Goal: Task Accomplishment & Management: Manage account settings

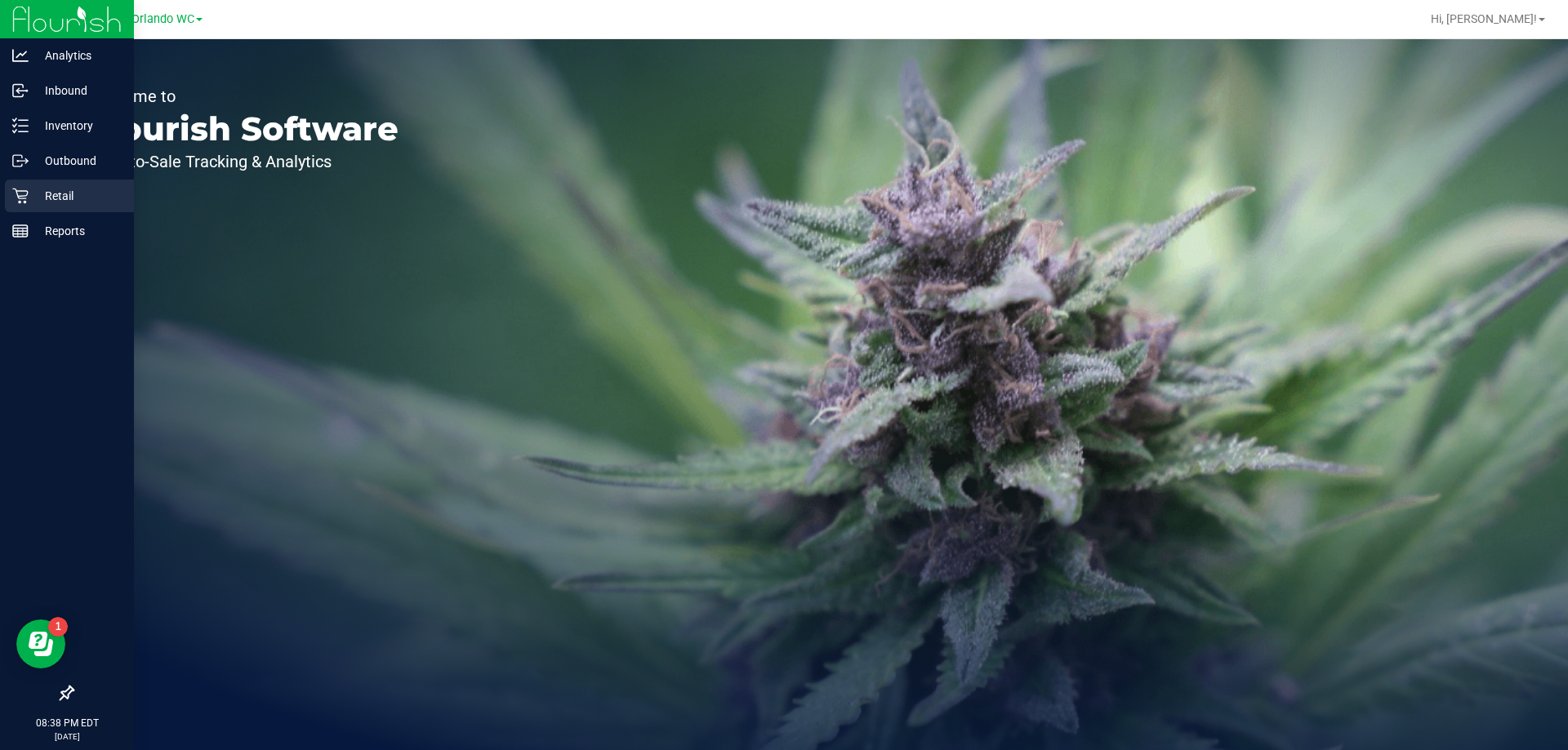
click at [34, 198] on p "Retail" at bounding box center [77, 195] width 98 height 19
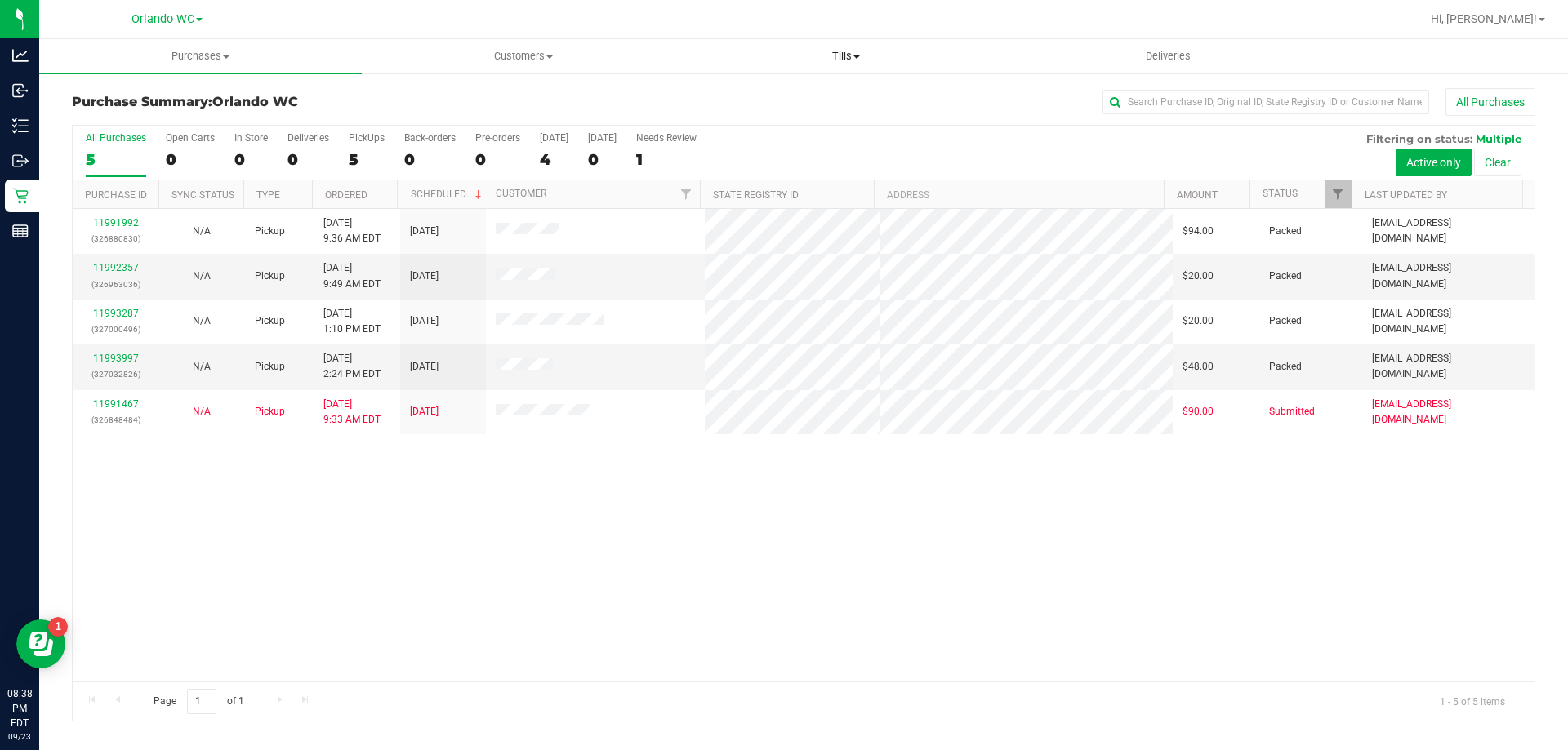
click at [849, 46] on uib-tab-heading "Tills Manage tills Reconcile e-payments" at bounding box center [846, 56] width 321 height 33
click at [767, 101] on span "Manage tills" at bounding box center [739, 98] width 110 height 14
